Goal: Information Seeking & Learning: Learn about a topic

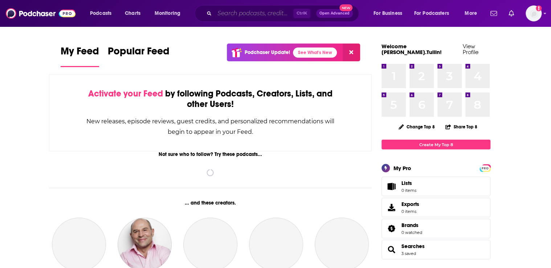
click at [255, 13] on input "Search podcasts, credits, & more..." at bounding box center [253, 14] width 79 height 12
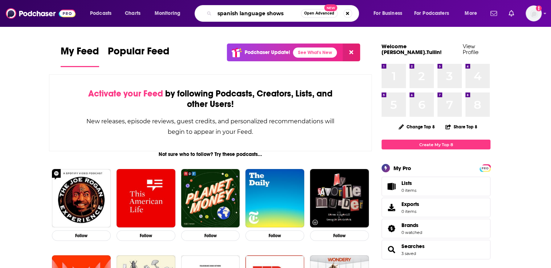
type input "spanish language shows"
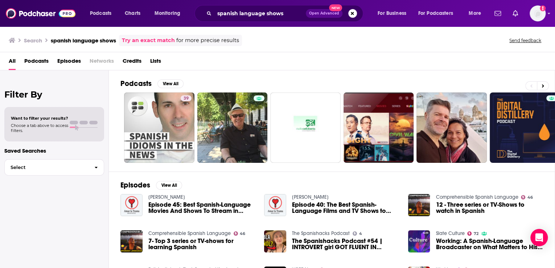
click at [34, 61] on span "Podcasts" at bounding box center [36, 62] width 24 height 15
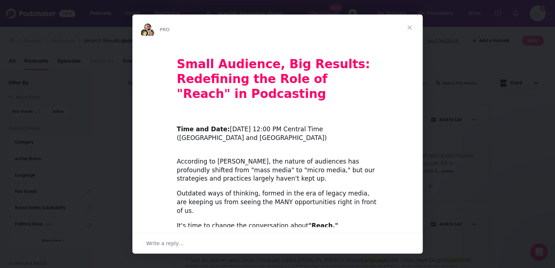
click at [409, 25] on span "Close" at bounding box center [410, 28] width 26 height 26
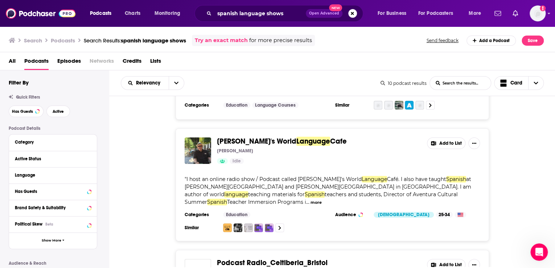
scroll to position [58, 0]
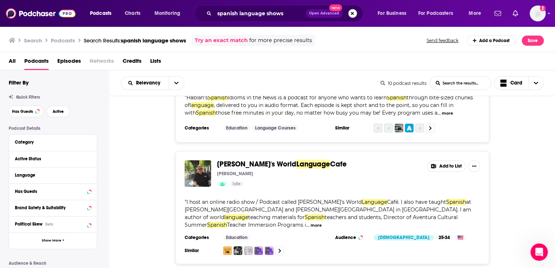
click at [351, 14] on button "Search podcasts, credits, & more..." at bounding box center [352, 13] width 9 height 9
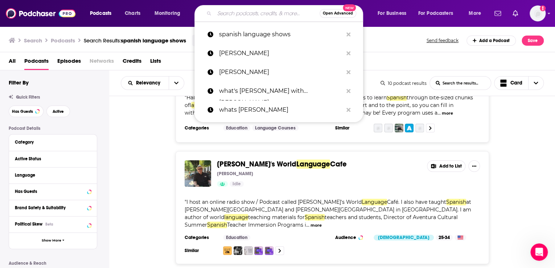
click at [276, 13] on input "Search podcasts, credits, & more..." at bounding box center [266, 14] width 105 height 12
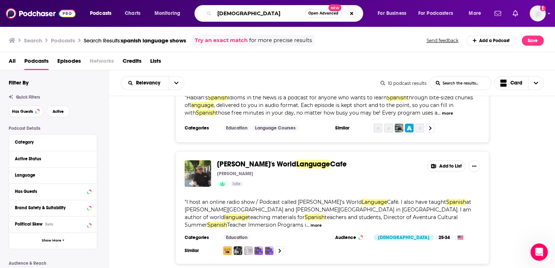
type input "[DEMOGRAPHIC_DATA]"
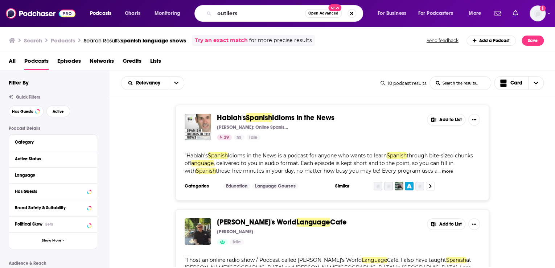
type input "outliers"
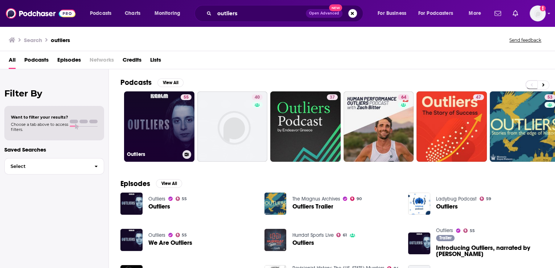
click at [157, 110] on link "55 Outliers" at bounding box center [159, 126] width 70 height 70
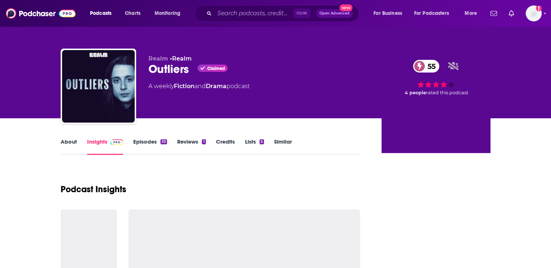
click at [281, 139] on link "Similar" at bounding box center [283, 146] width 18 height 17
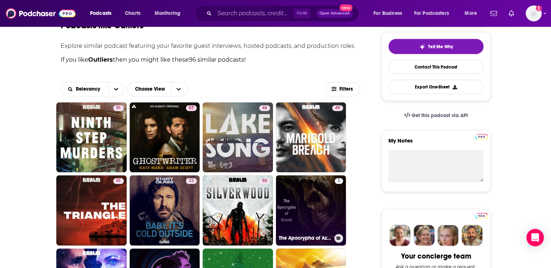
scroll to position [174, 0]
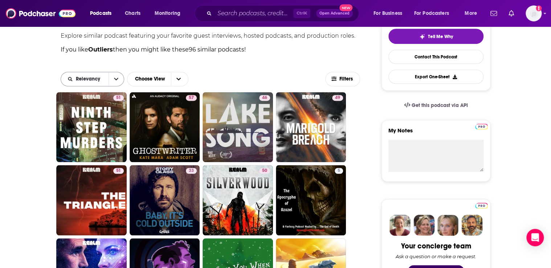
click at [114, 81] on button "open menu" at bounding box center [116, 79] width 15 height 14
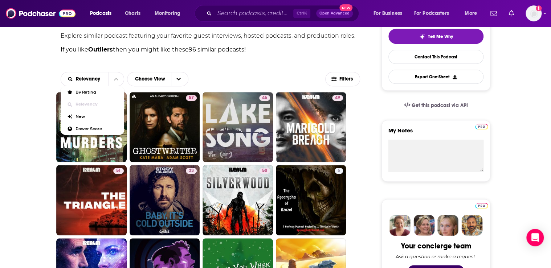
click at [248, 80] on div "Relevancy By Rating Relevancy New Power Score Choose View" at bounding box center [193, 79] width 265 height 15
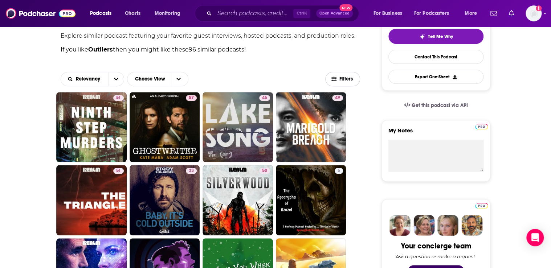
click at [345, 78] on span "Filters" at bounding box center [346, 79] width 15 height 5
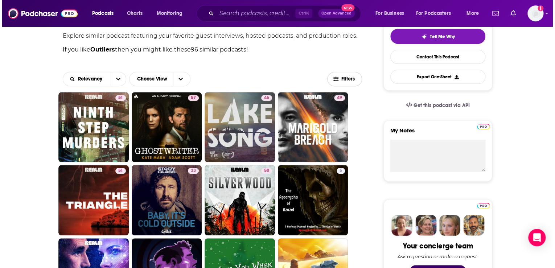
scroll to position [0, 0]
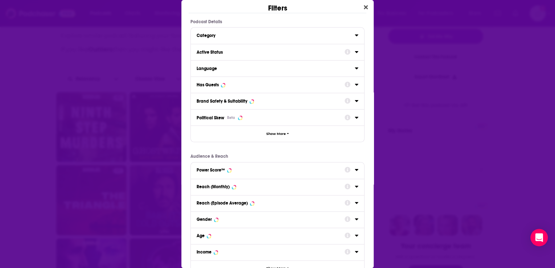
click at [244, 66] on div "Language" at bounding box center [274, 68] width 154 height 5
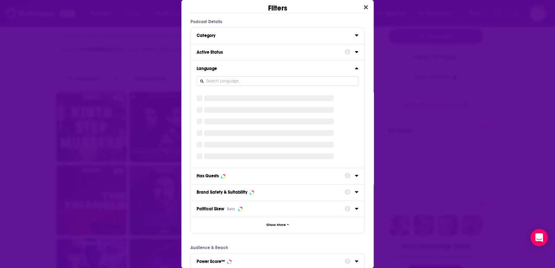
click at [355, 67] on icon "Dialog" at bounding box center [357, 68] width 4 height 6
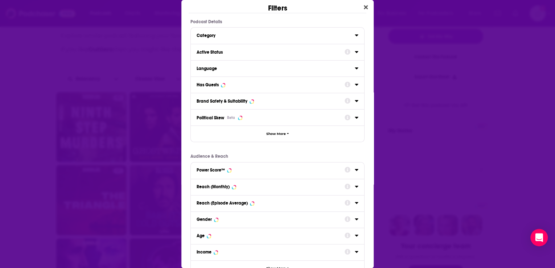
click at [355, 67] on icon "Dialog" at bounding box center [357, 68] width 4 height 6
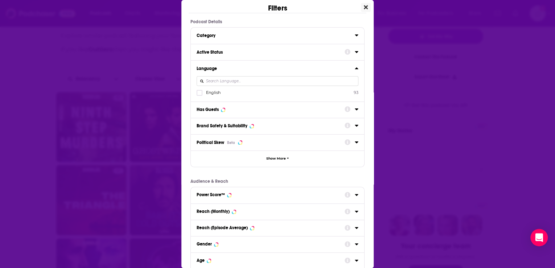
click at [364, 7] on icon "Close" at bounding box center [366, 7] width 4 height 6
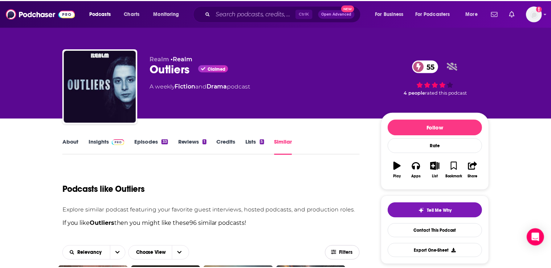
scroll to position [174, 0]
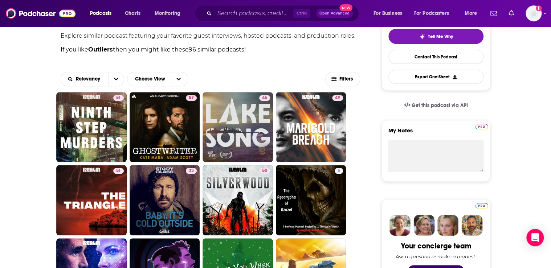
click at [96, 12] on span "Podcasts" at bounding box center [100, 13] width 21 height 10
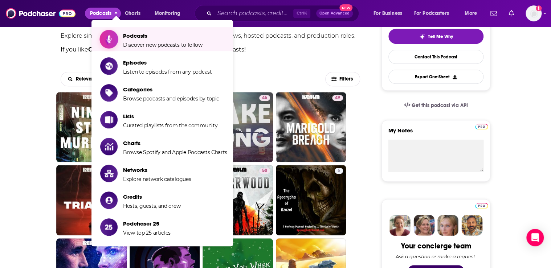
click at [134, 36] on span "Podcasts" at bounding box center [162, 35] width 79 height 7
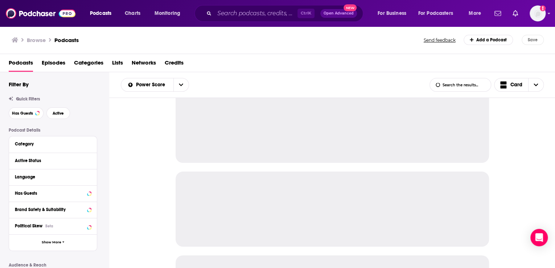
scroll to position [29, 0]
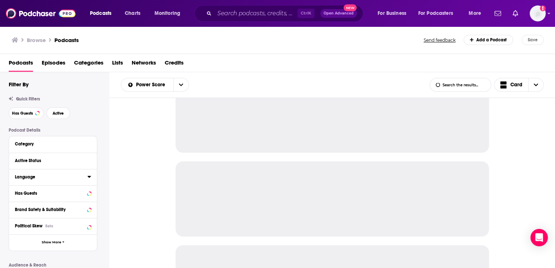
click at [25, 179] on div "Language" at bounding box center [49, 177] width 68 height 5
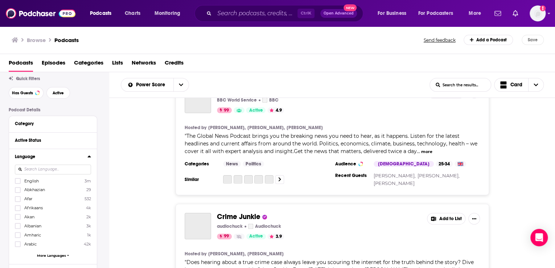
scroll to position [58, 0]
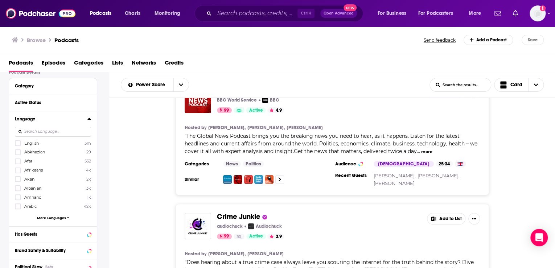
click at [62, 134] on input at bounding box center [53, 132] width 76 height 10
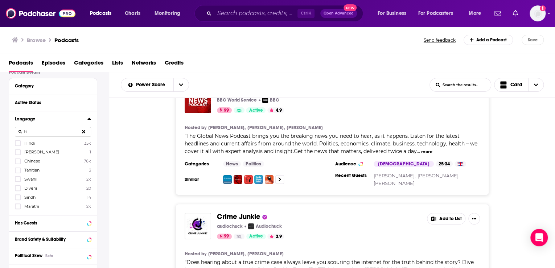
type input "h"
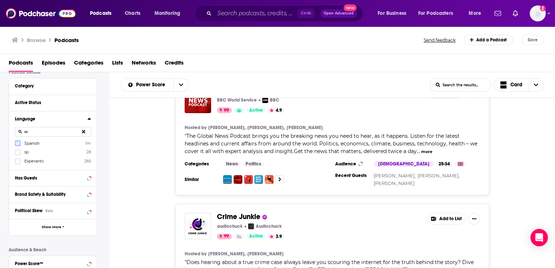
type input "sp"
click at [17, 144] on icon at bounding box center [18, 143] width 4 height 3
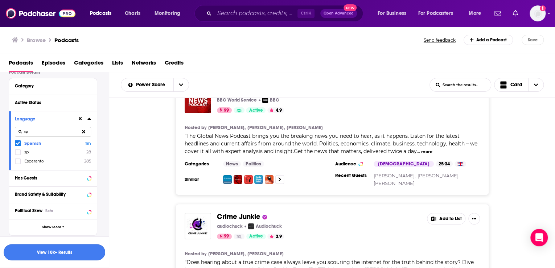
click at [54, 252] on button "View 10k+ Results" at bounding box center [55, 252] width 102 height 16
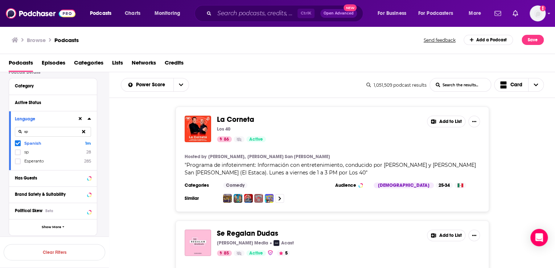
click at [105, 110] on div "Podcast Details Category Active Status Language sp Spanish 1m sp 28 Esperanto 2…" at bounding box center [59, 220] width 100 height 301
click at [65, 91] on div "Category" at bounding box center [53, 86] width 88 height 16
click at [32, 84] on div "Category" at bounding box center [49, 85] width 68 height 5
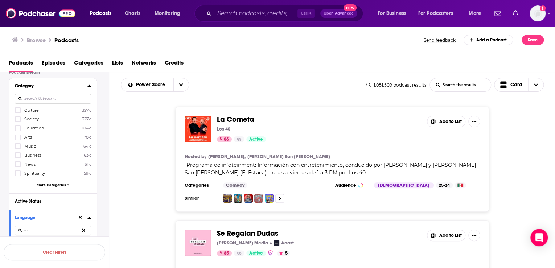
click at [61, 184] on span "More Categories" at bounding box center [51, 185] width 29 height 4
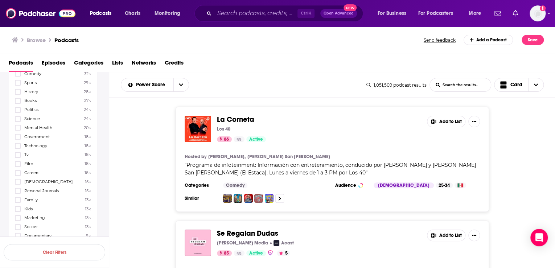
scroll to position [203, 0]
click at [18, 192] on icon at bounding box center [18, 190] width 4 height 4
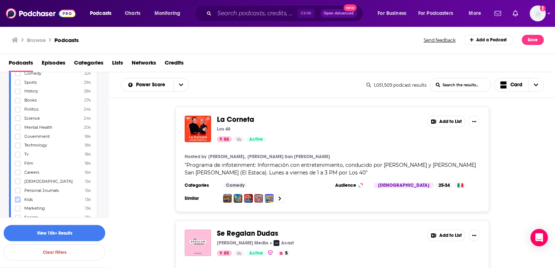
click at [17, 198] on icon at bounding box center [18, 199] width 4 height 4
click at [71, 232] on button "View 10k+ Results" at bounding box center [55, 233] width 102 height 16
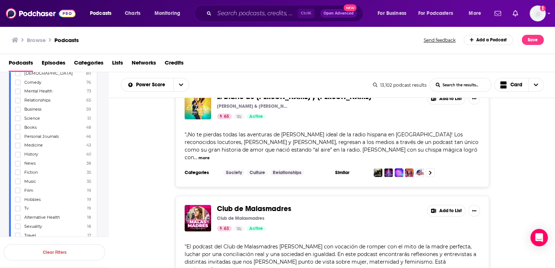
scroll to position [261, 0]
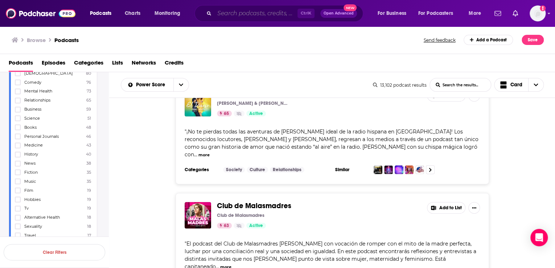
click at [245, 15] on input "Search podcasts, credits, & more..." at bounding box center [255, 14] width 83 height 12
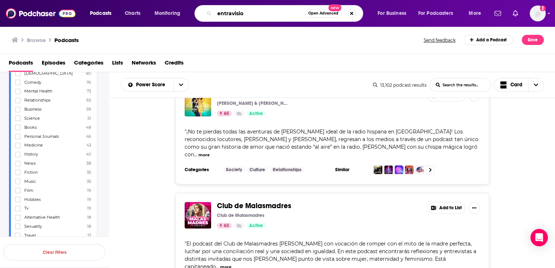
type input "entravision"
